Goal: Information Seeking & Learning: Learn about a topic

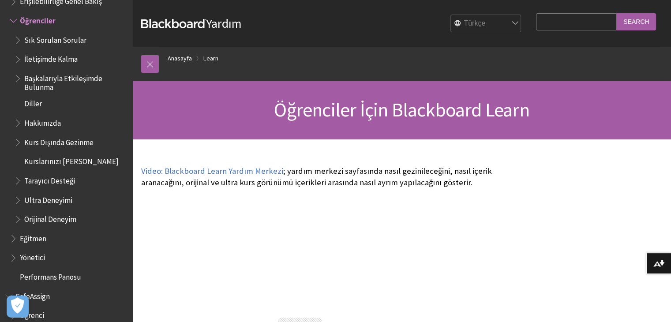
click at [632, 24] on input "Search" at bounding box center [636, 21] width 40 height 17
click at [584, 23] on input "Search Query" at bounding box center [576, 21] width 80 height 17
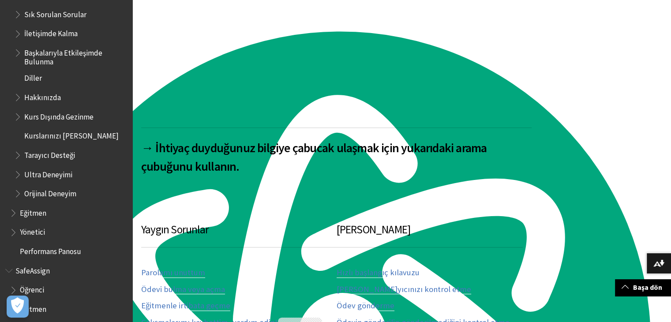
scroll to position [783, 0]
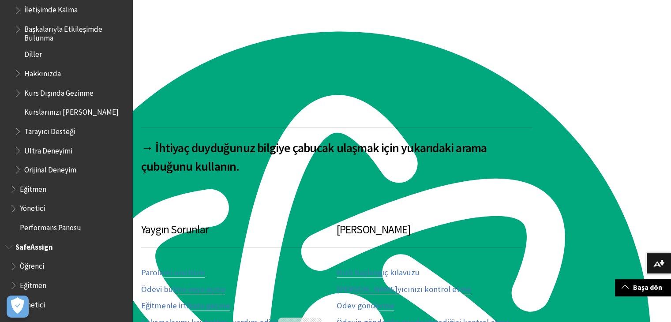
click at [49, 264] on span "Öğrenci" at bounding box center [68, 266] width 117 height 15
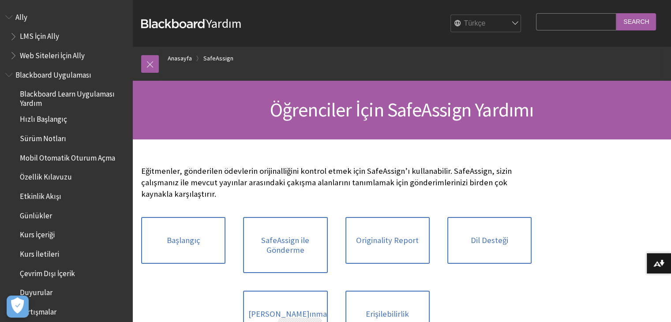
click at [68, 53] on span "Web Siteleri İçin Ally" at bounding box center [52, 54] width 65 height 12
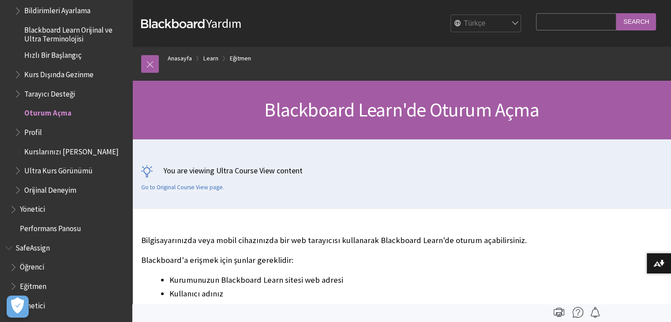
scroll to position [783, 0]
click at [37, 127] on span "Profil" at bounding box center [33, 130] width 18 height 12
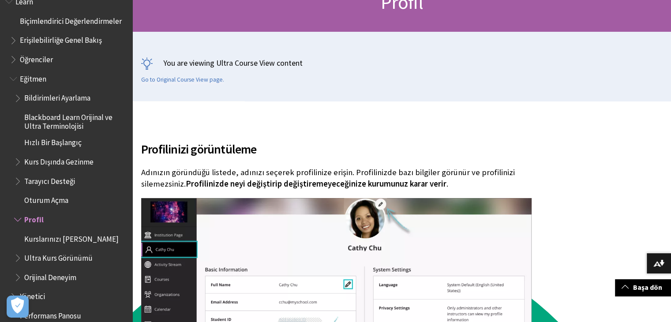
scroll to position [152, 0]
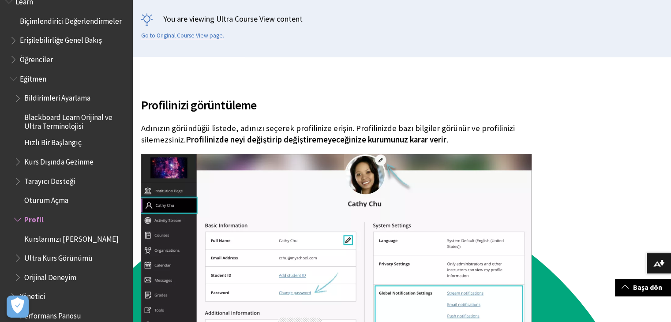
click at [256, 140] on span "Profilinizde neyi değiştirip değiştiremeyeceğinize kurumunuz karar verir" at bounding box center [316, 139] width 261 height 10
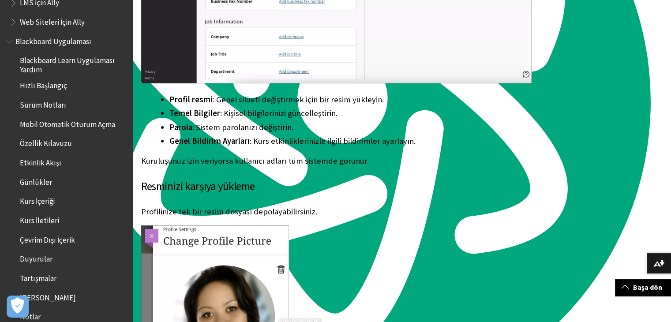
scroll to position [0, 0]
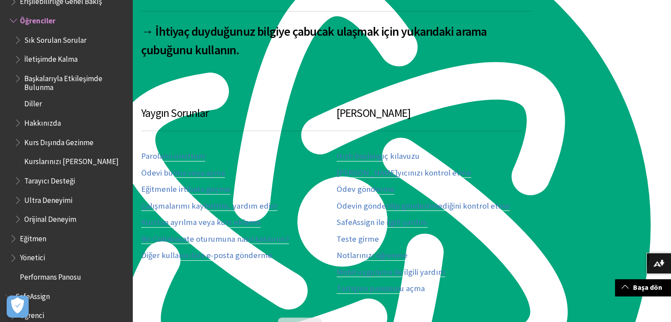
scroll to position [265, 0]
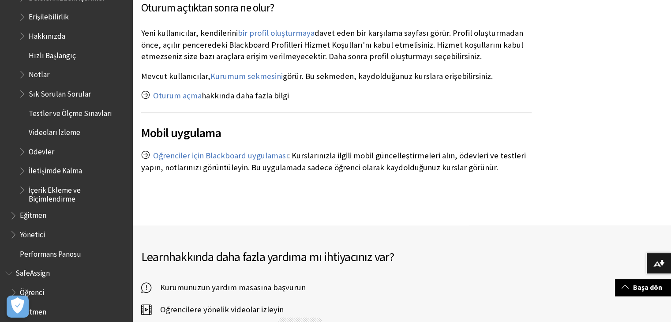
scroll to position [1103, 0]
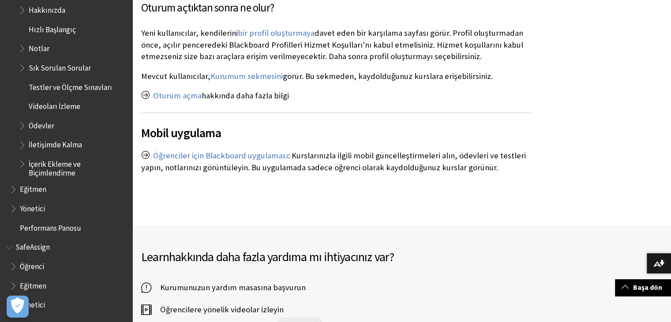
click at [42, 262] on span "Öğrenci" at bounding box center [32, 265] width 24 height 12
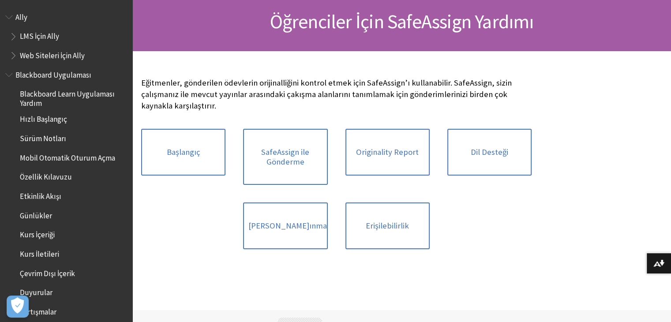
scroll to position [700, 0]
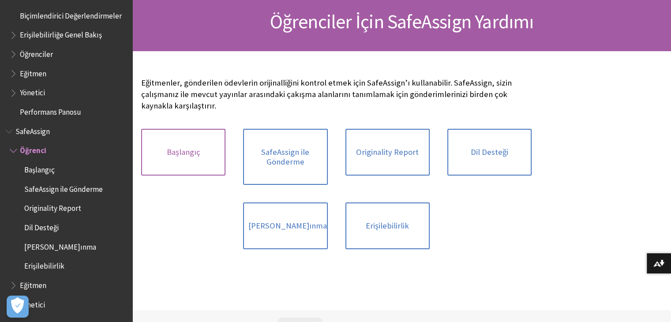
click at [211, 138] on link "Başlangıç" at bounding box center [183, 152] width 84 height 47
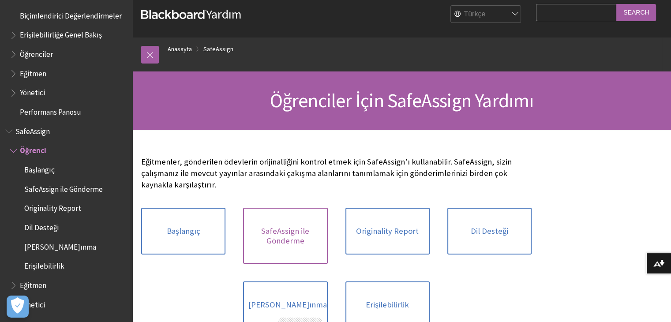
scroll to position [0, 0]
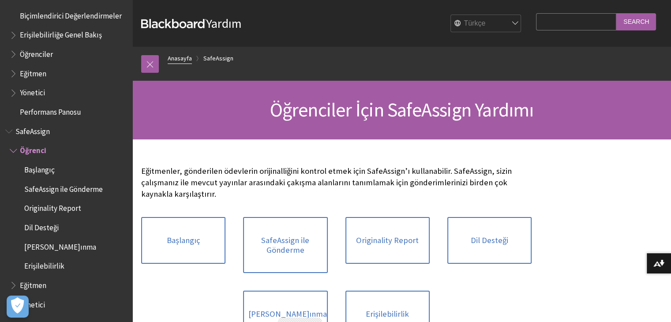
click at [177, 59] on link "Anasayfa" at bounding box center [180, 58] width 24 height 11
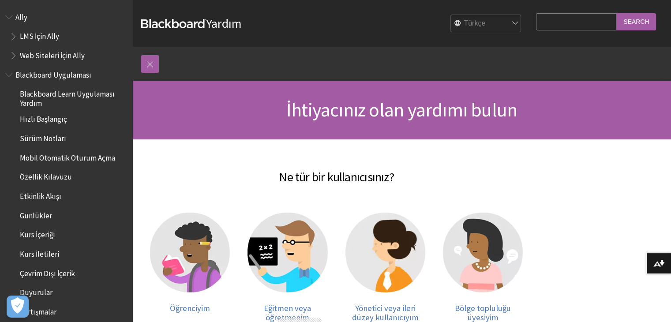
click at [56, 96] on span "Blackboard Learn Uygulaması Yardım" at bounding box center [73, 97] width 106 height 21
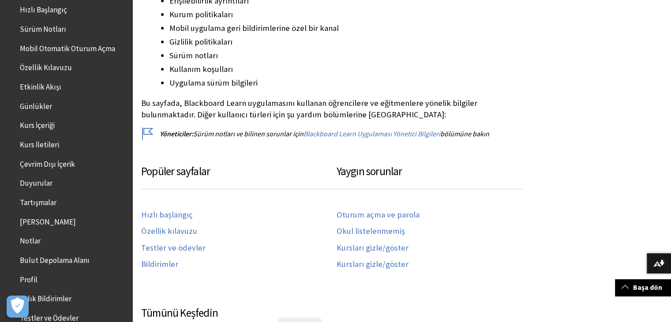
scroll to position [161, 0]
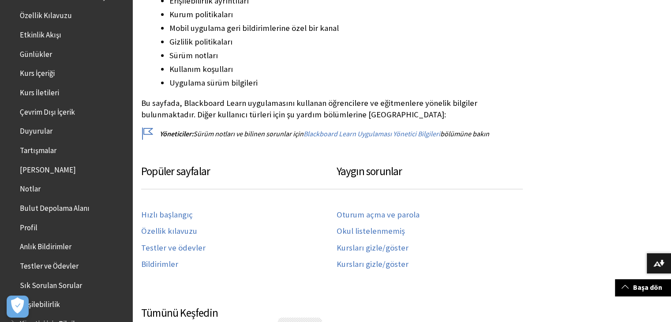
click at [45, 70] on span "Kurs İçeriği" at bounding box center [37, 72] width 35 height 12
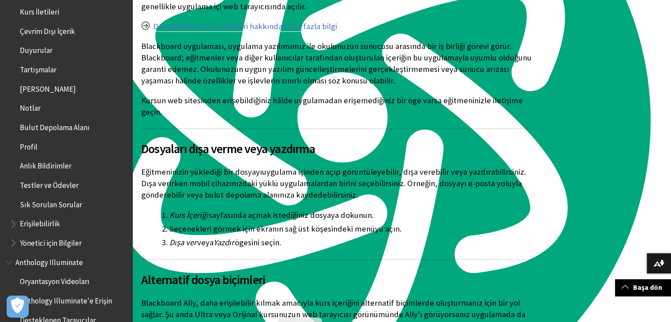
scroll to position [258, 0]
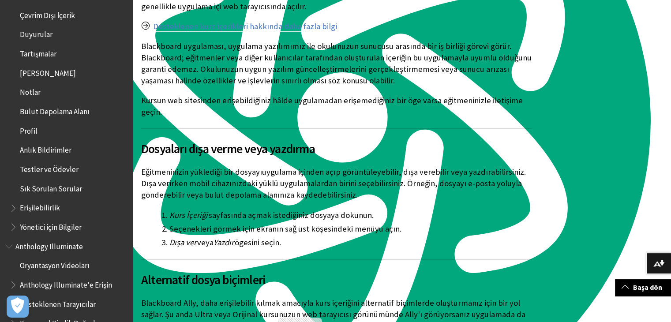
click at [30, 122] on ul "Blackboard Learn Uygulaması Yardım Hızlı Başlangıç Sürüm Notları Mobil Otomatik…" at bounding box center [66, 32] width 122 height 406
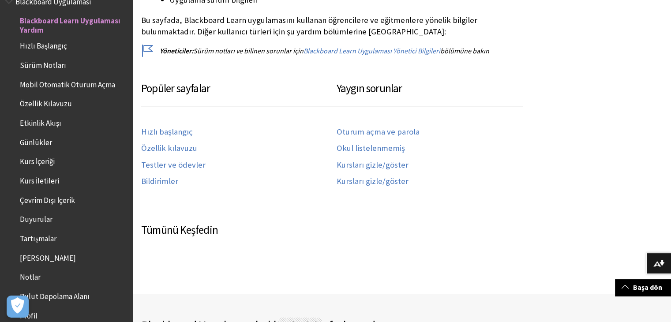
scroll to position [353, 0]
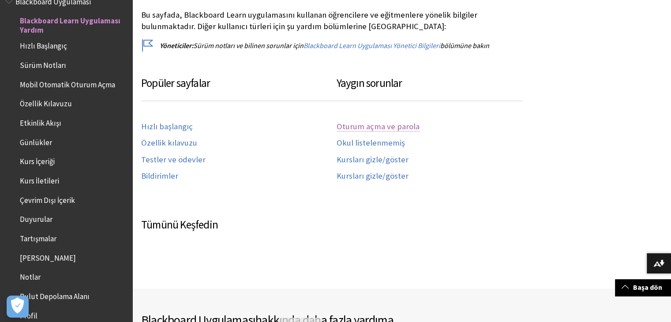
click at [365, 124] on link "Oturum açma ve parola" at bounding box center [377, 127] width 83 height 10
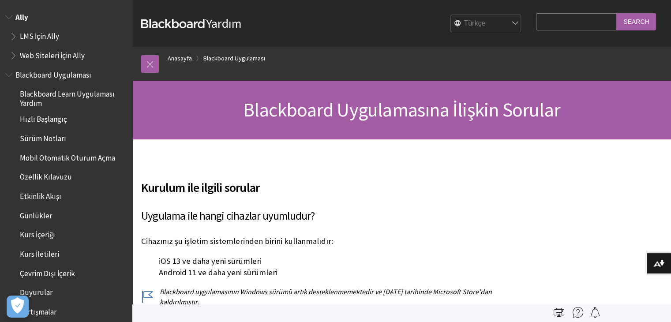
drag, startPoint x: 112, startPoint y: 11, endPoint x: 125, endPoint y: -11, distance: 25.6
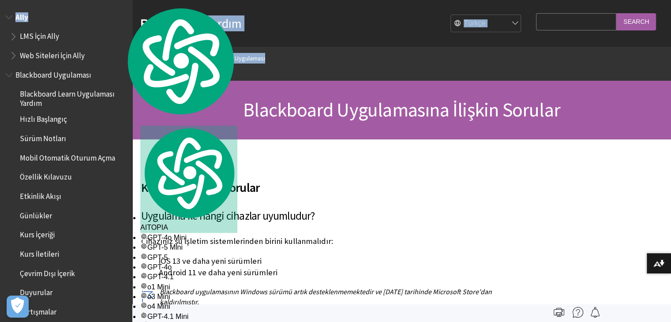
click at [311, 48] on ol "Anasayfa Blackboard Uygulaması" at bounding box center [410, 60] width 503 height 26
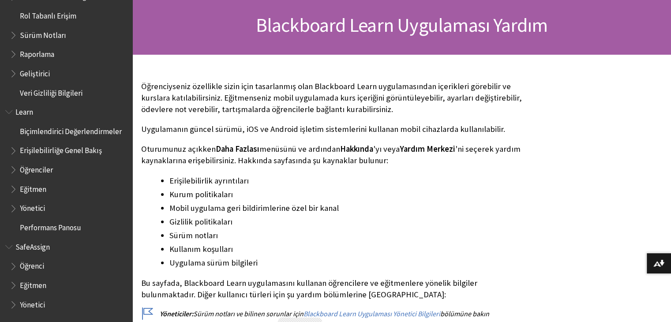
scroll to position [88, 0]
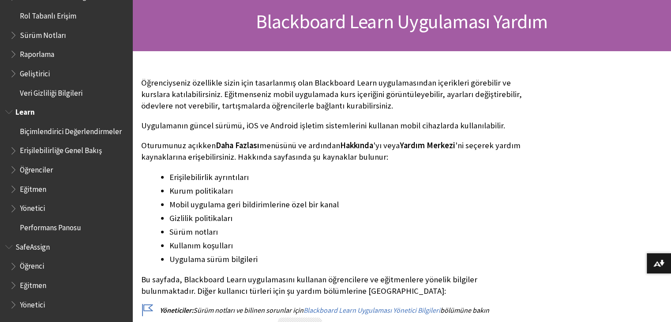
click at [49, 168] on span "Öğrenciler" at bounding box center [36, 168] width 33 height 12
click at [46, 172] on span "Öğrenciler" at bounding box center [38, 168] width 36 height 12
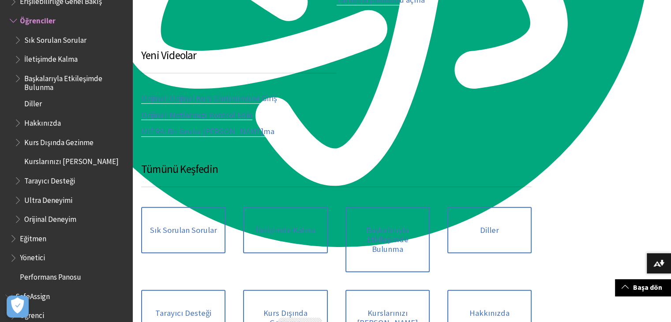
scroll to position [705, 0]
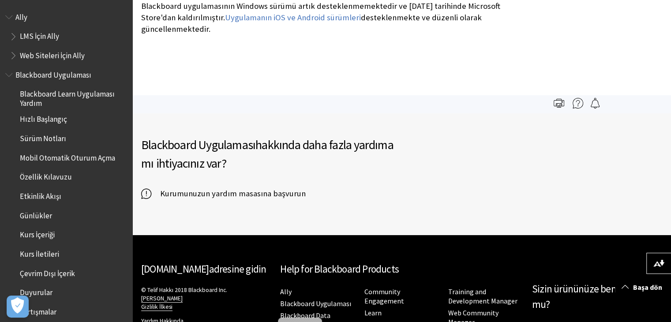
scroll to position [7, 0]
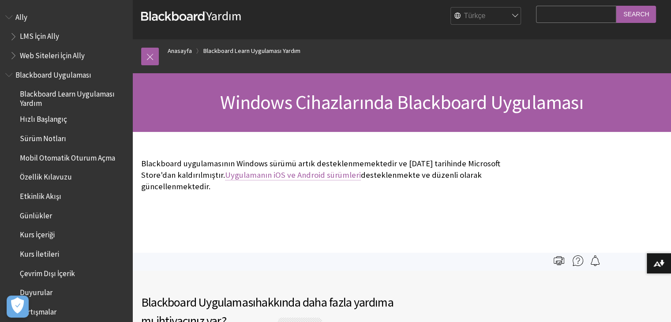
click at [282, 173] on link "Uygulamanın iOS ve Android sürümleri" at bounding box center [293, 175] width 136 height 11
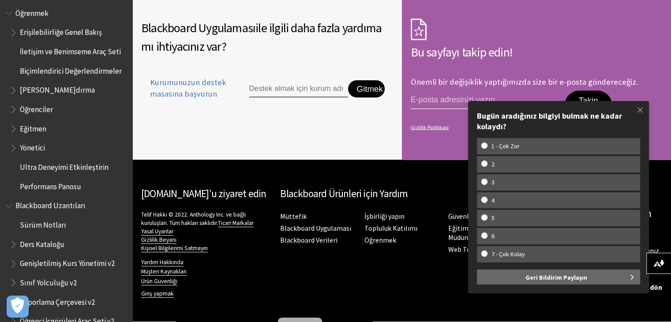
scroll to position [899, 0]
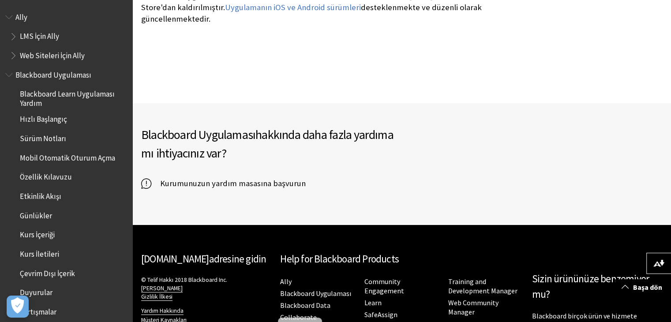
scroll to position [228, 0]
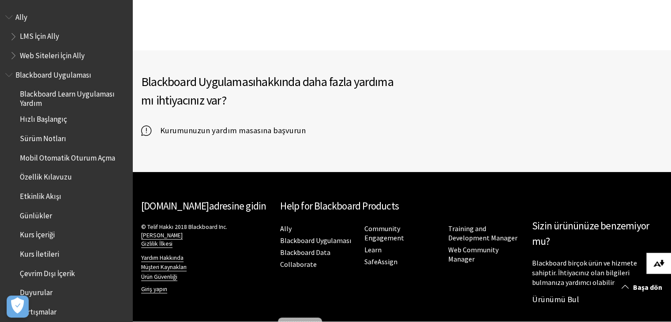
click at [658, 257] on button "Alternatif biçimleri indirin..." at bounding box center [658, 263] width 25 height 21
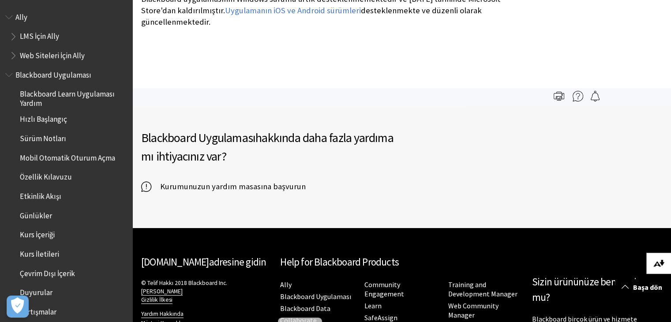
scroll to position [0, 0]
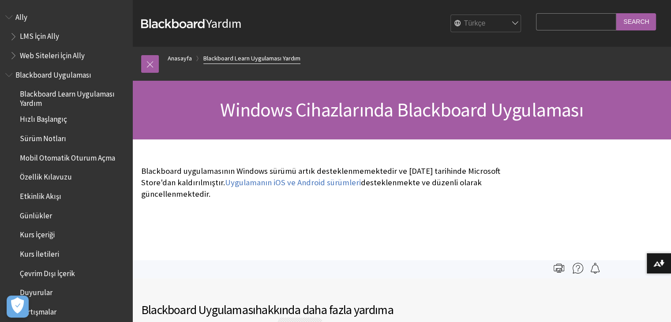
click at [240, 58] on link "Blackboard Learn Uygulaması Yardım" at bounding box center [251, 58] width 97 height 11
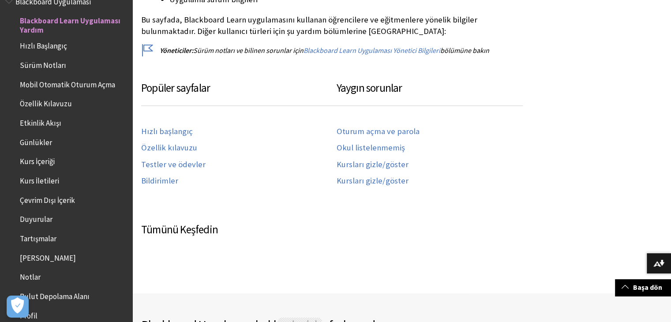
scroll to position [353, 0]
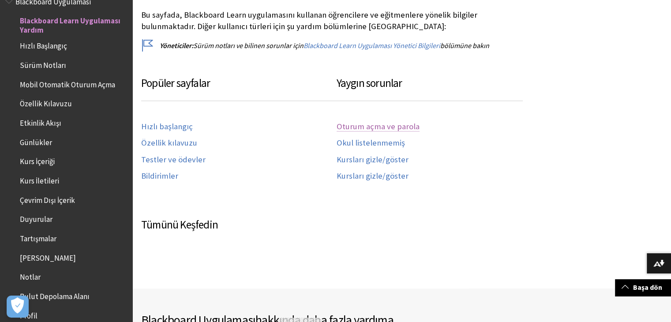
click at [370, 126] on link "Oturum açma ve parola" at bounding box center [377, 127] width 83 height 10
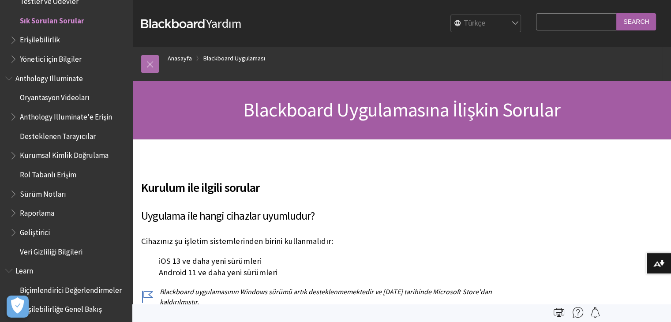
click at [145, 67] on link at bounding box center [150, 64] width 18 height 18
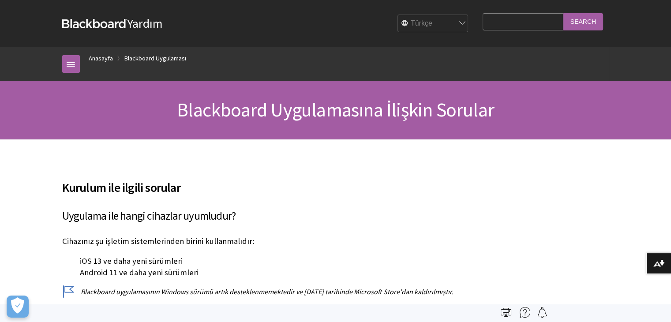
click at [98, 26] on strong "Blackboard" at bounding box center [94, 23] width 65 height 9
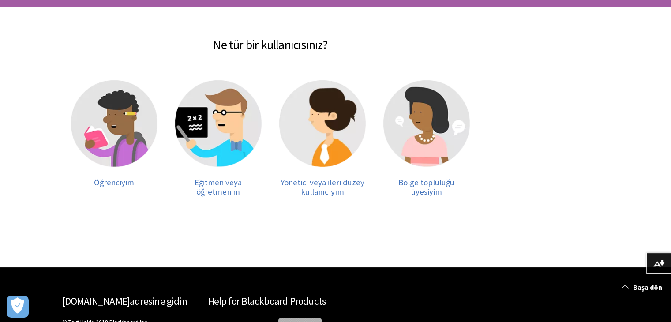
scroll to position [132, 0]
click at [97, 120] on img at bounding box center [114, 123] width 86 height 86
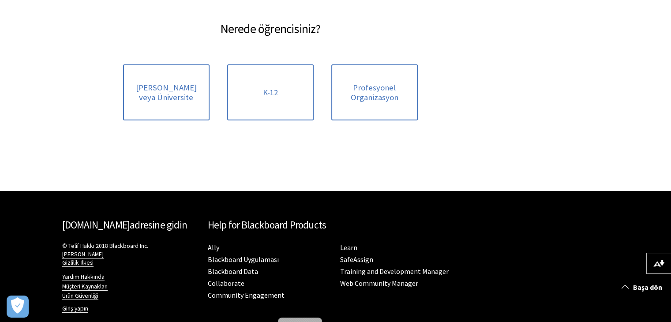
scroll to position [163, 0]
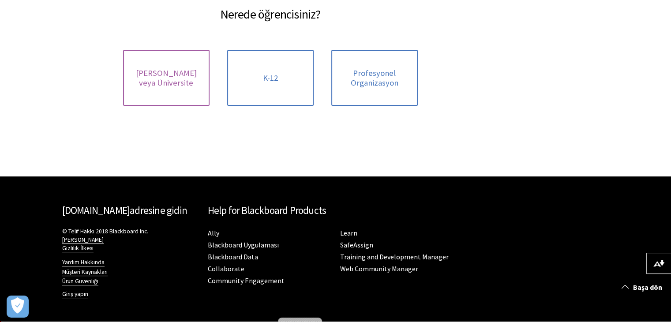
click at [182, 75] on span "[PERSON_NAME] veya Üniversite" at bounding box center [166, 77] width 76 height 19
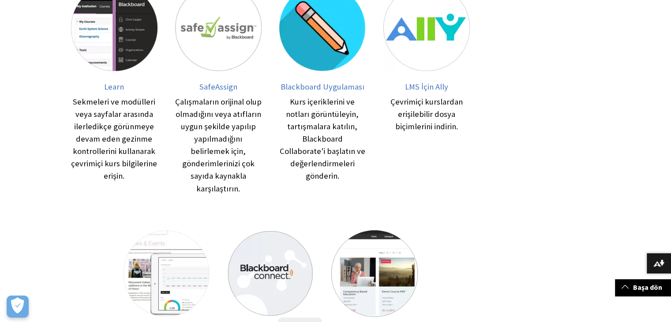
scroll to position [132, 0]
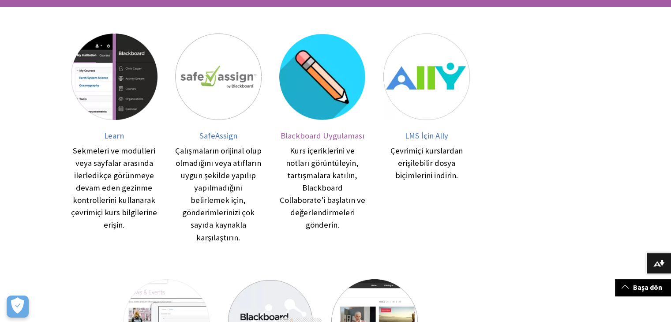
click at [316, 75] on img at bounding box center [322, 77] width 86 height 86
click at [326, 135] on span "Blackboard Uygulaması" at bounding box center [322, 136] width 84 height 10
click at [116, 106] on img at bounding box center [114, 77] width 86 height 86
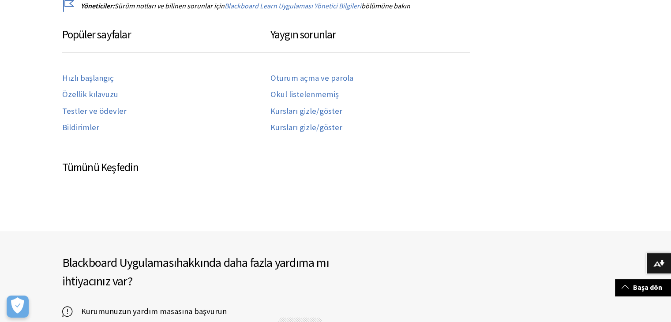
scroll to position [348, 0]
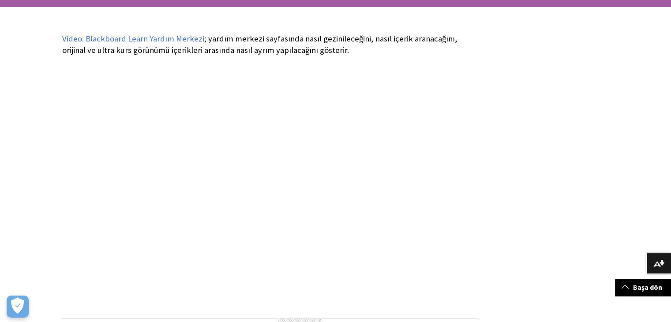
scroll to position [176, 0]
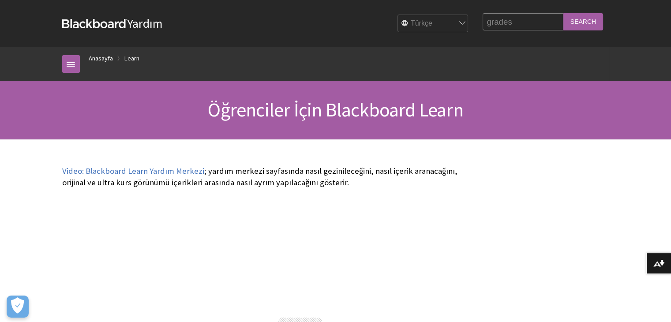
type input "grades"
click at [581, 19] on input "Search" at bounding box center [583, 21] width 40 height 17
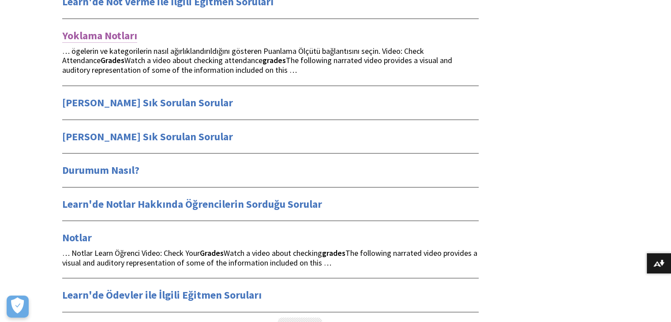
scroll to position [132, 0]
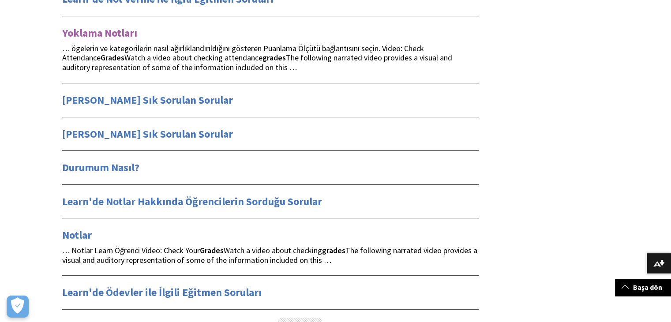
click at [116, 31] on link "Yoklama Notları" at bounding box center [99, 33] width 75 height 14
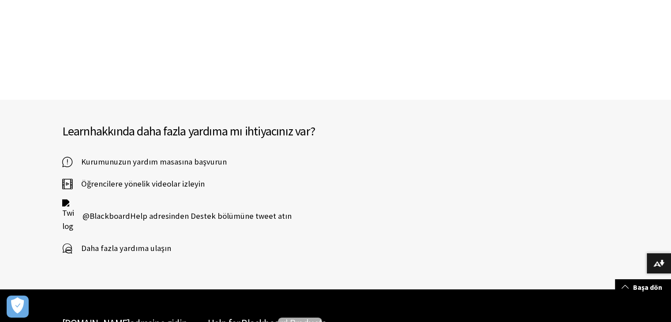
scroll to position [970, 0]
